Goal: Task Accomplishment & Management: Use online tool/utility

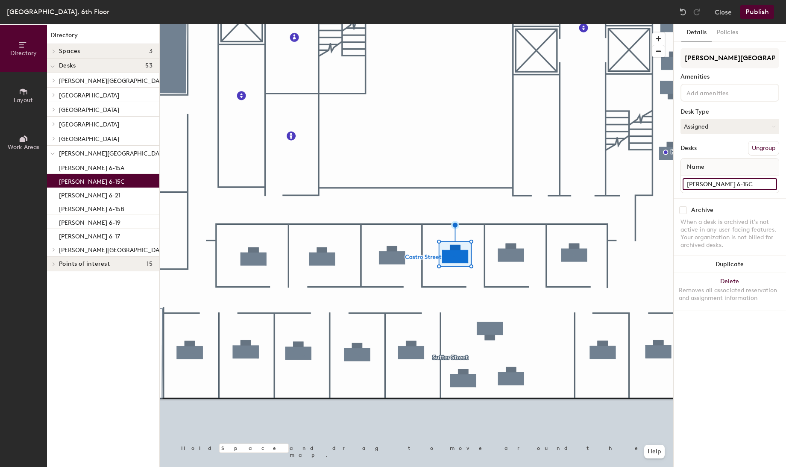
click at [715, 180] on input "[PERSON_NAME] 6-15C" at bounding box center [730, 184] width 94 height 12
type input "[PERSON_NAME] 6-15C"
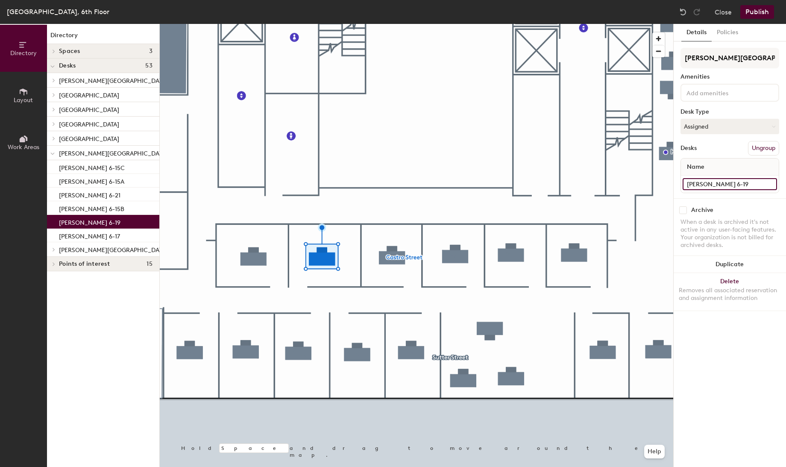
click at [714, 181] on input "[PERSON_NAME] 6-19" at bounding box center [730, 184] width 94 height 12
click at [723, 181] on input "[PERSON_NAME] 6-19" at bounding box center [730, 184] width 94 height 12
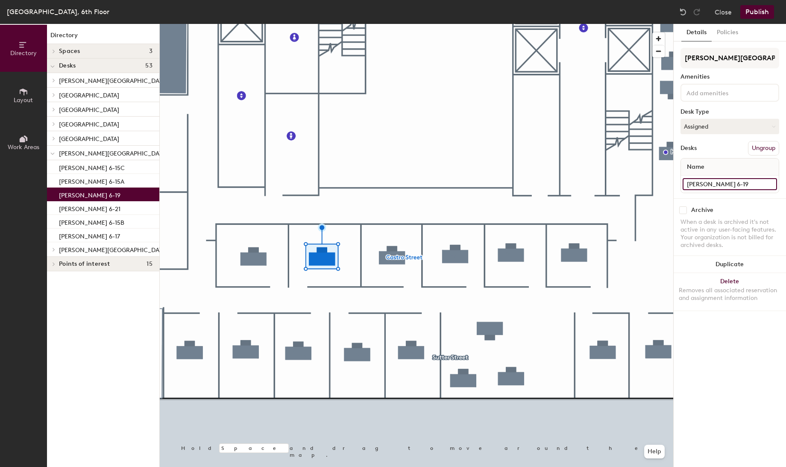
type input "[PERSON_NAME] 6-19"
click at [768, 122] on button "Assigned" at bounding box center [730, 126] width 99 height 15
click at [703, 151] on div "Assigned" at bounding box center [723, 153] width 85 height 13
click at [756, 13] on button "Publish" at bounding box center [758, 12] width 34 height 14
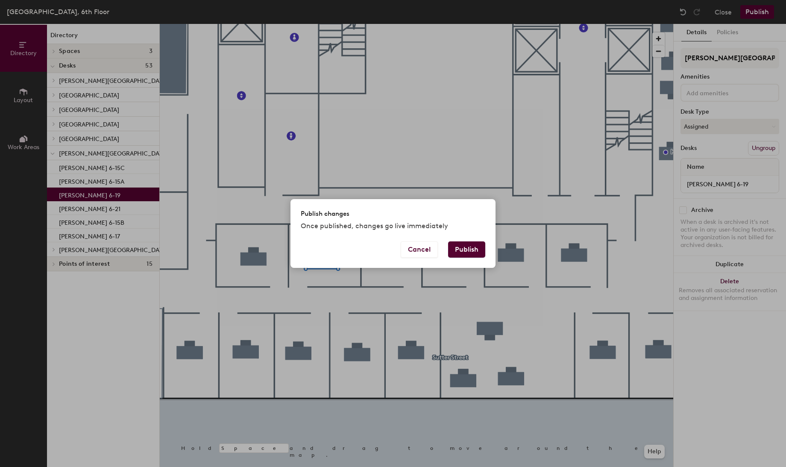
click at [468, 251] on button "Publish" at bounding box center [466, 249] width 37 height 16
